Goal: Task Accomplishment & Management: Manage account settings

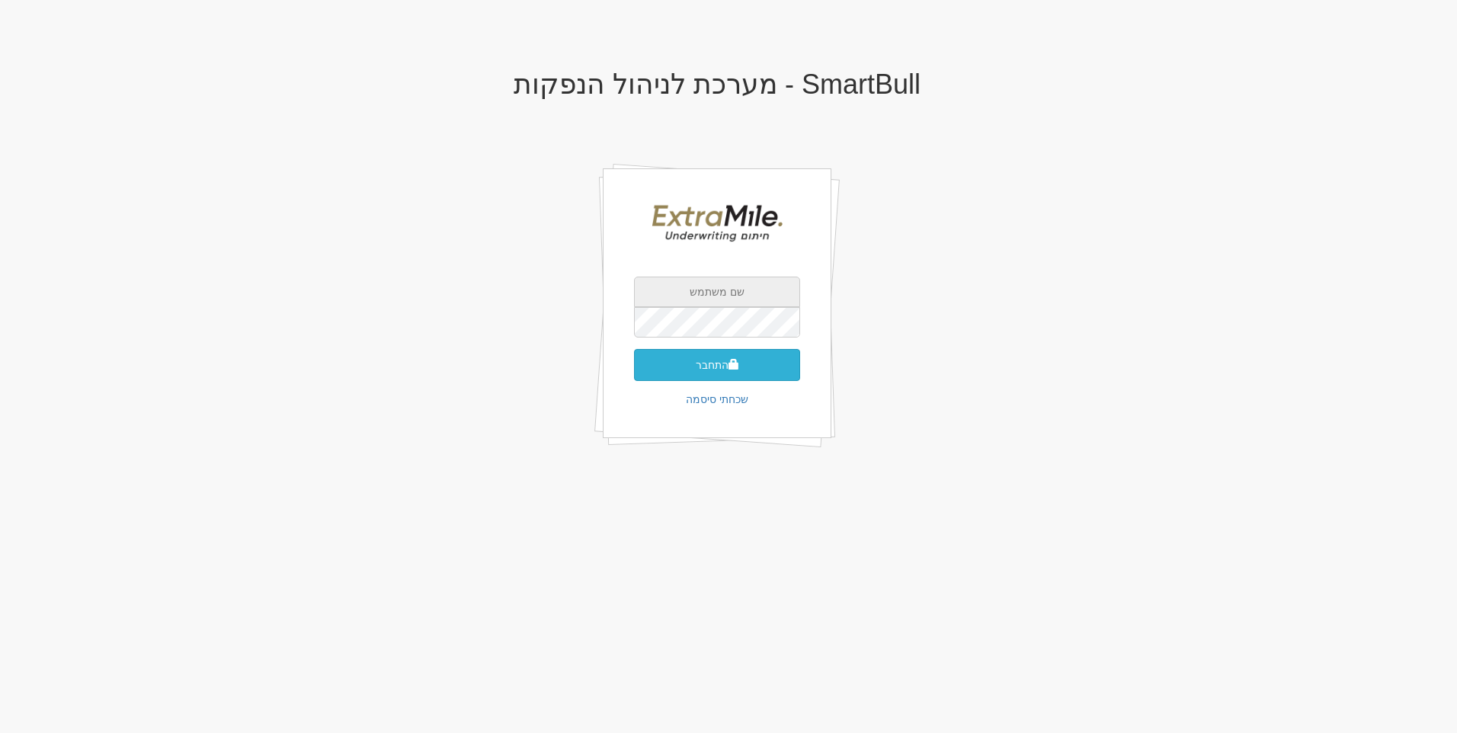
type input "[EMAIL_ADDRESS][DOMAIN_NAME]"
click at [747, 367] on button "התחבר" at bounding box center [717, 365] width 166 height 32
type input "[EMAIL_ADDRESS][DOMAIN_NAME]"
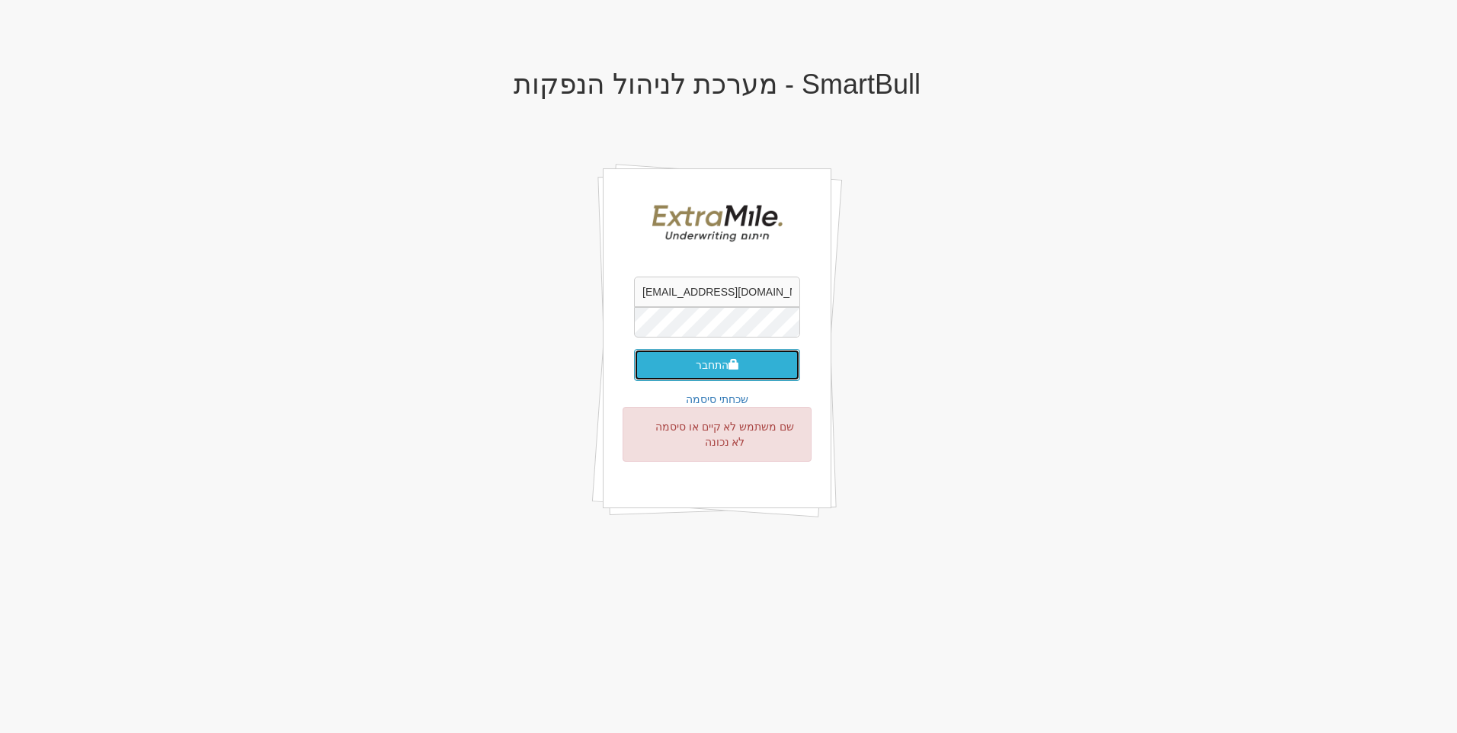
click at [746, 366] on button "התחבר" at bounding box center [717, 365] width 166 height 32
type input "[EMAIL_ADDRESS][DOMAIN_NAME]"
click at [746, 366] on button "התחבר" at bounding box center [717, 365] width 166 height 32
type input "[EMAIL_ADDRESS][DOMAIN_NAME]"
click at [968, 432] on div "SmartBull - מערכת לניהול הנפקות [EMAIL_ADDRESS][DOMAIN_NAME] התחבר שכחתי סיסמה …" at bounding box center [716, 311] width 891 height 515
